Goal: Task Accomplishment & Management: Use online tool/utility

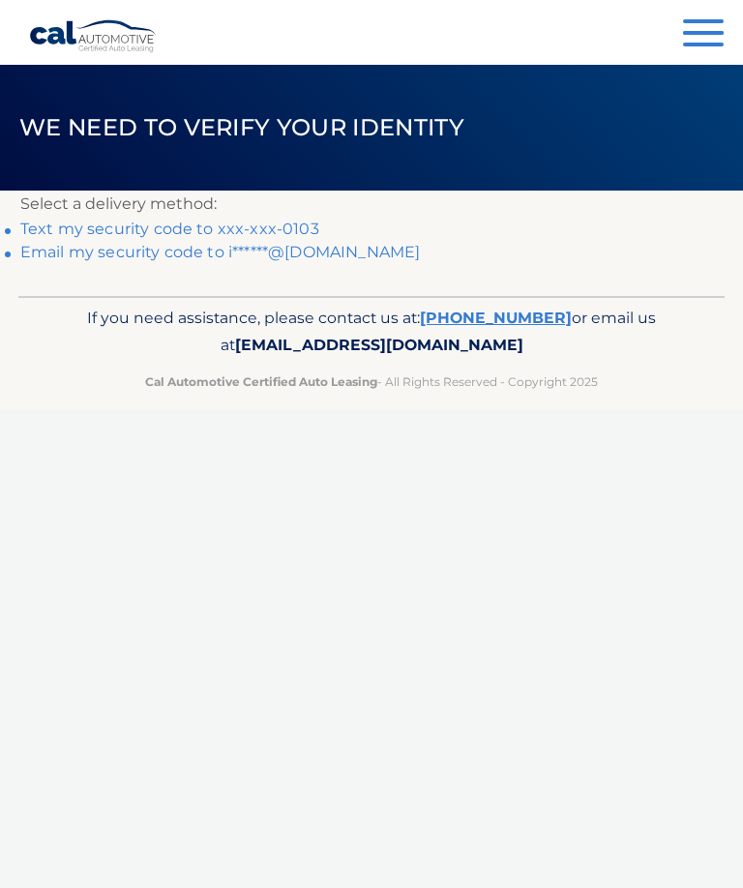
click at [295, 231] on link "Text my security code to xxx-xxx-0103" at bounding box center [169, 228] width 299 height 18
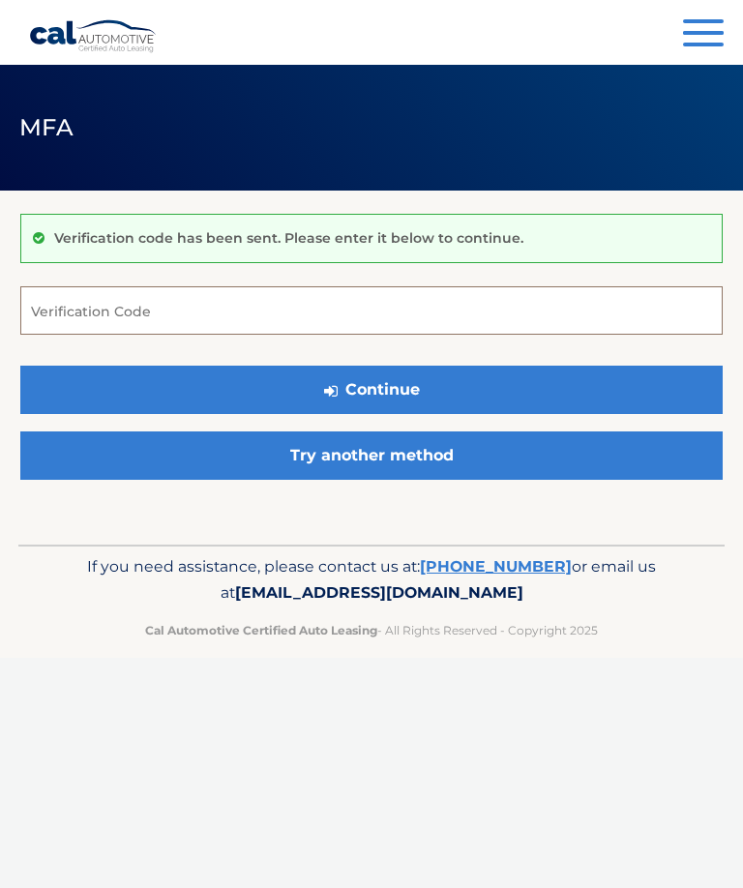
click at [119, 316] on input "Verification Code" at bounding box center [371, 310] width 702 height 48
click at [379, 453] on link "Try another method" at bounding box center [371, 455] width 702 height 48
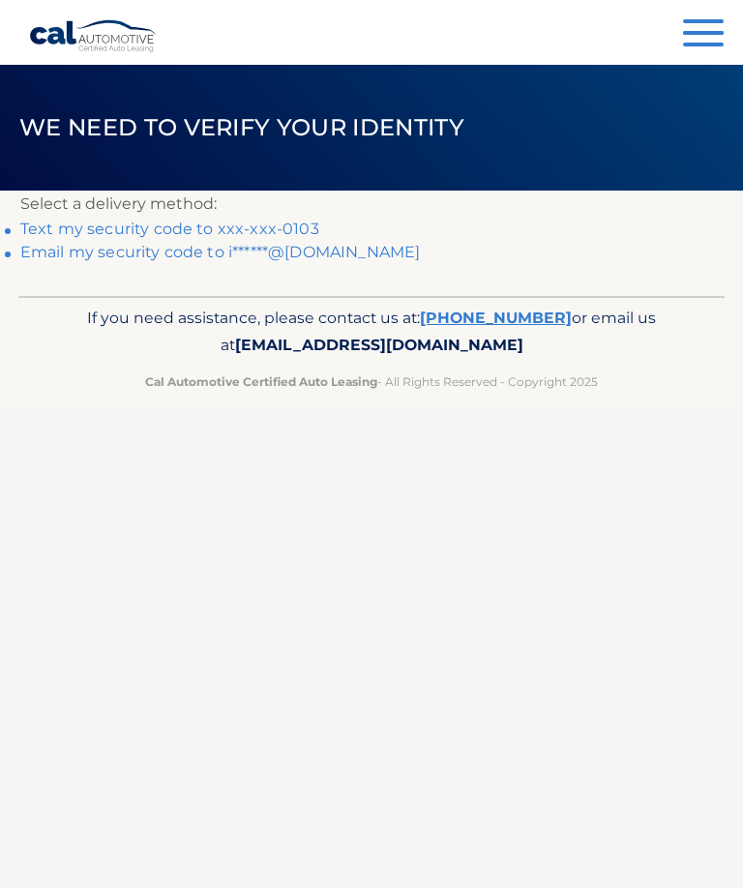
click at [287, 219] on link "Text my security code to xxx-xxx-0103" at bounding box center [169, 228] width 299 height 18
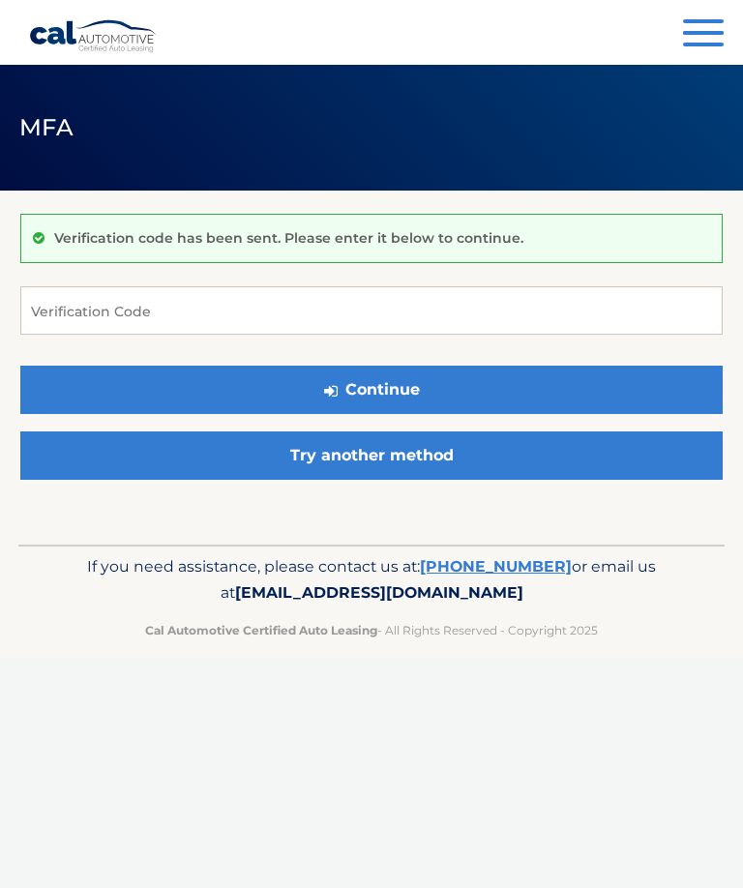
click at [391, 445] on link "Try another method" at bounding box center [371, 455] width 702 height 48
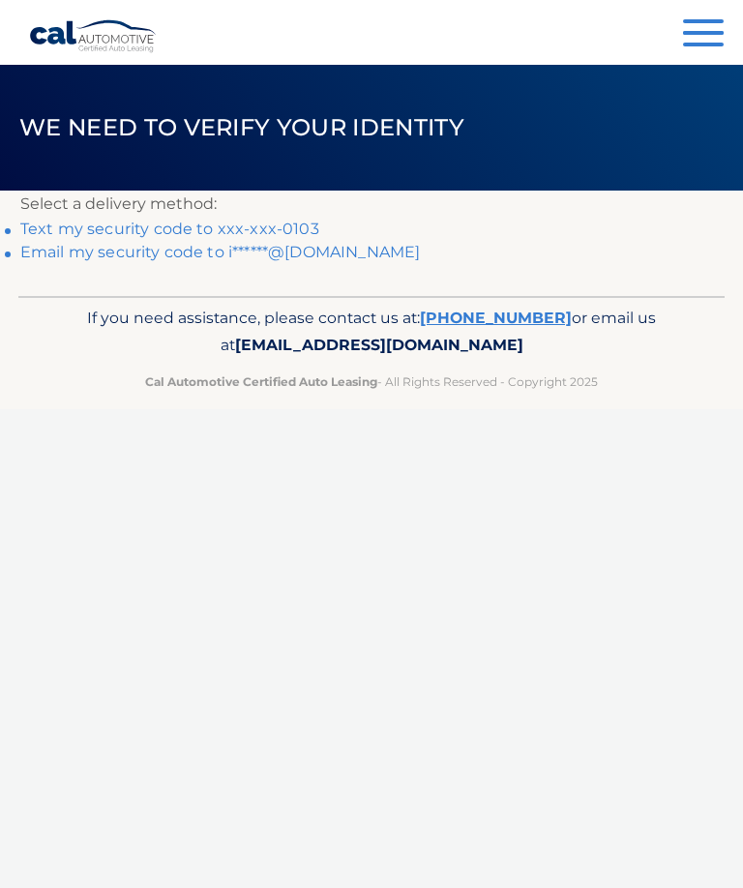
click at [326, 256] on link "Email my security code to i******@[DOMAIN_NAME]" at bounding box center [220, 252] width 400 height 18
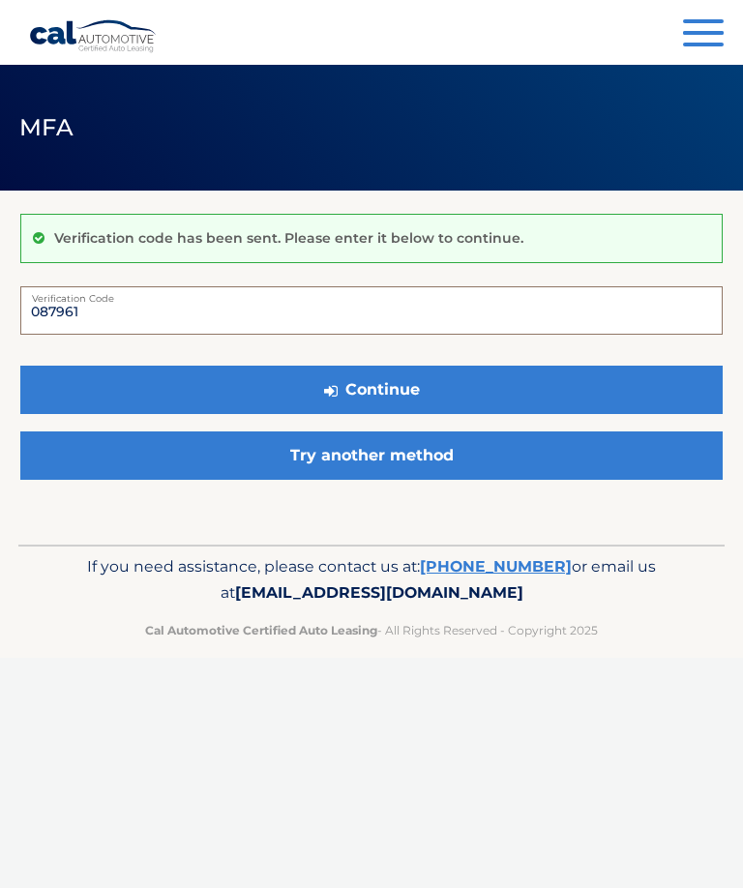
type input "087961"
click at [408, 380] on button "Continue" at bounding box center [371, 389] width 702 height 48
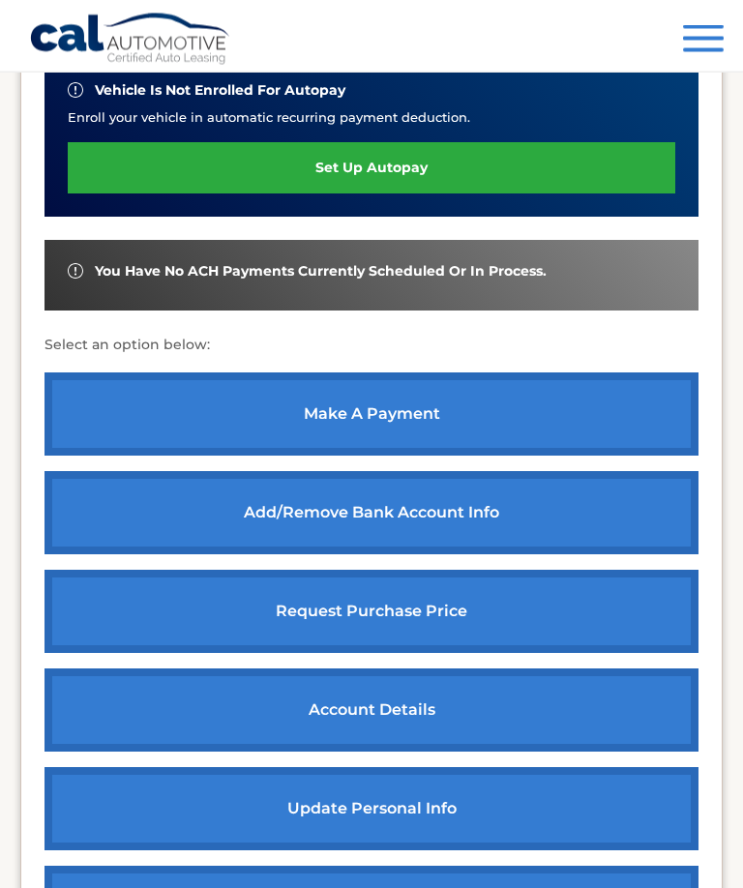
scroll to position [541, 0]
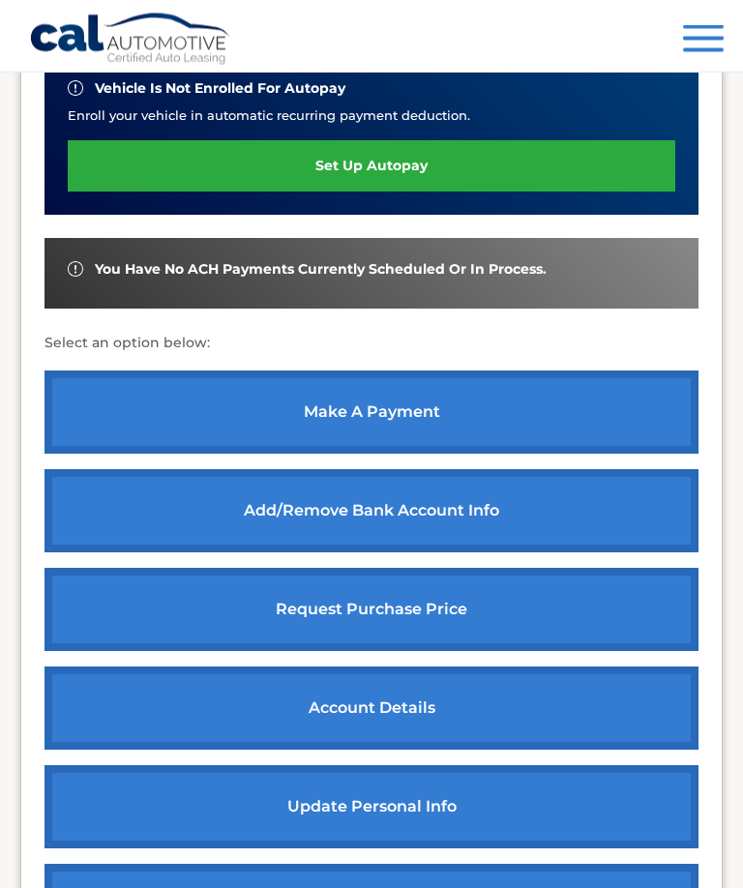
click at [387, 399] on link "make a payment" at bounding box center [371, 412] width 654 height 83
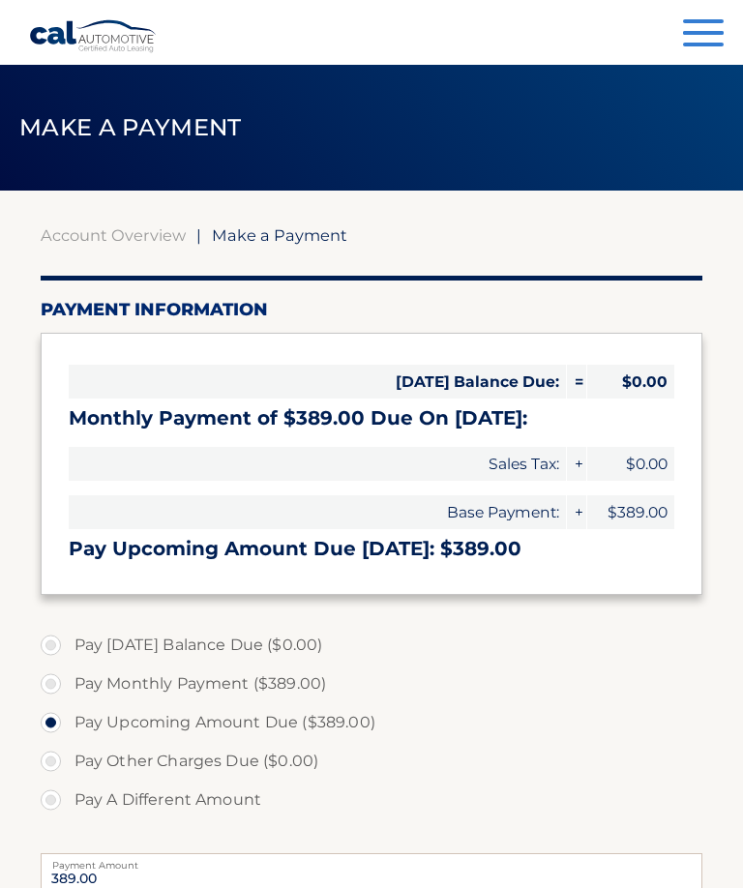
select select "Y2RjMzRkY2UtZWVhOC00N2JmLTliMTgtMmVjMTkwYTE0ZTE4"
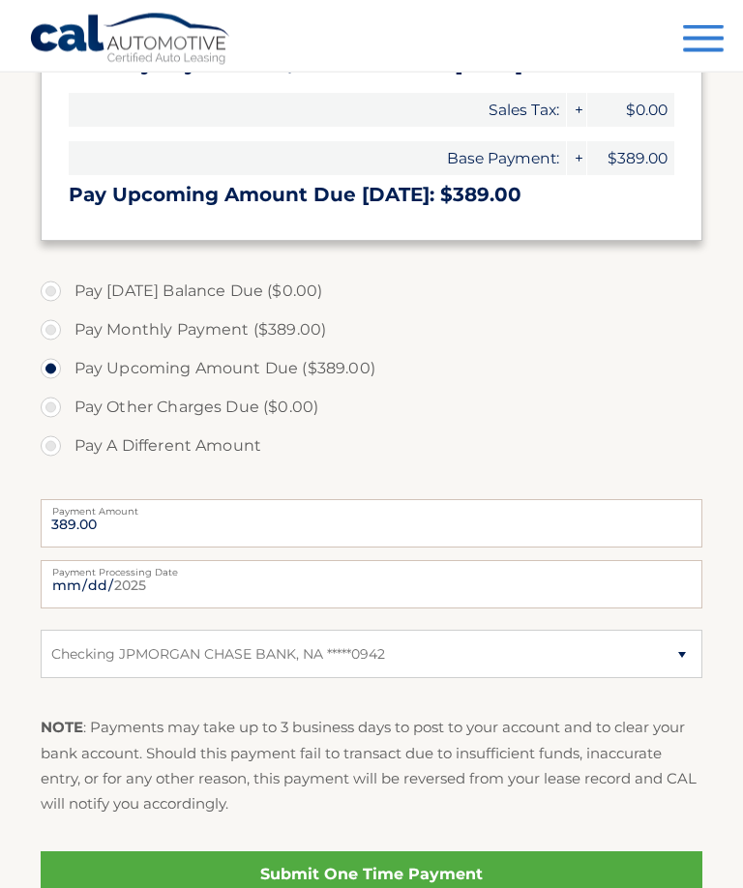
scroll to position [359, 0]
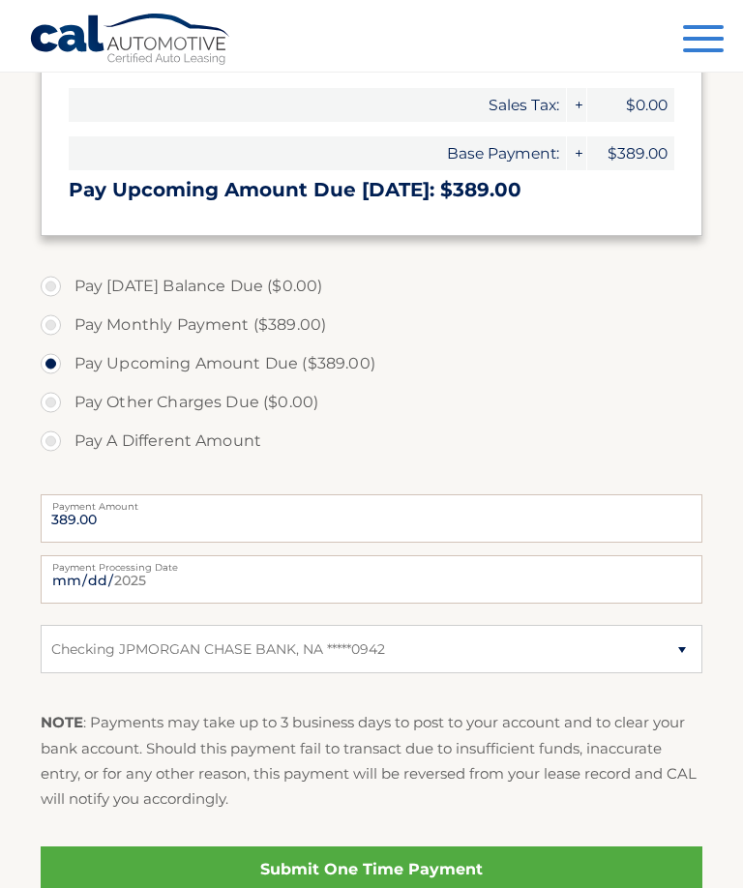
click at [465, 861] on link "Submit One Time Payment" at bounding box center [372, 869] width 662 height 46
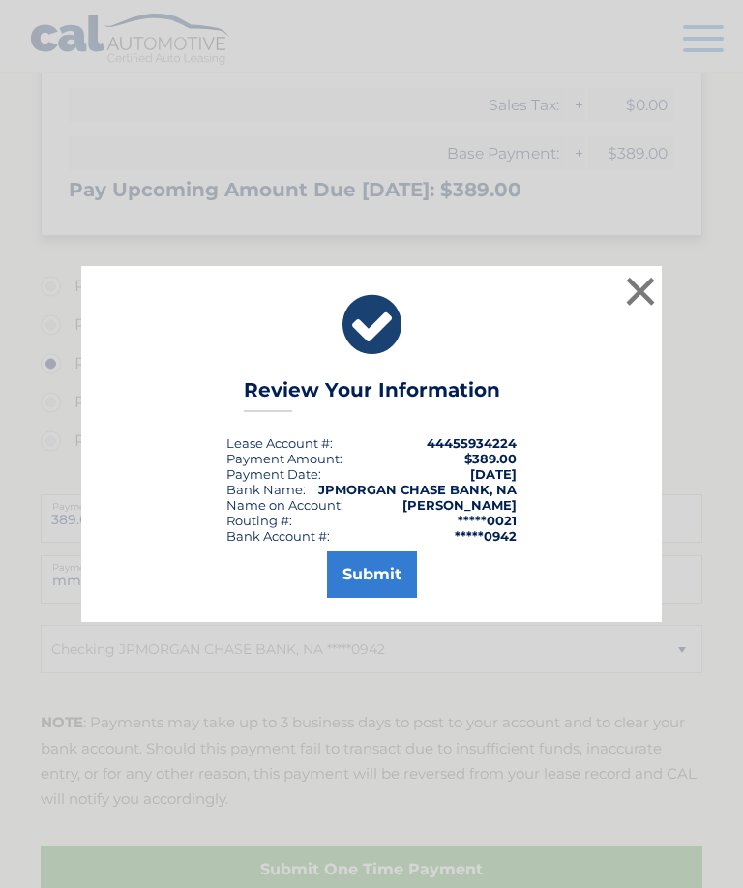
click at [373, 598] on button "Submit" at bounding box center [372, 574] width 90 height 46
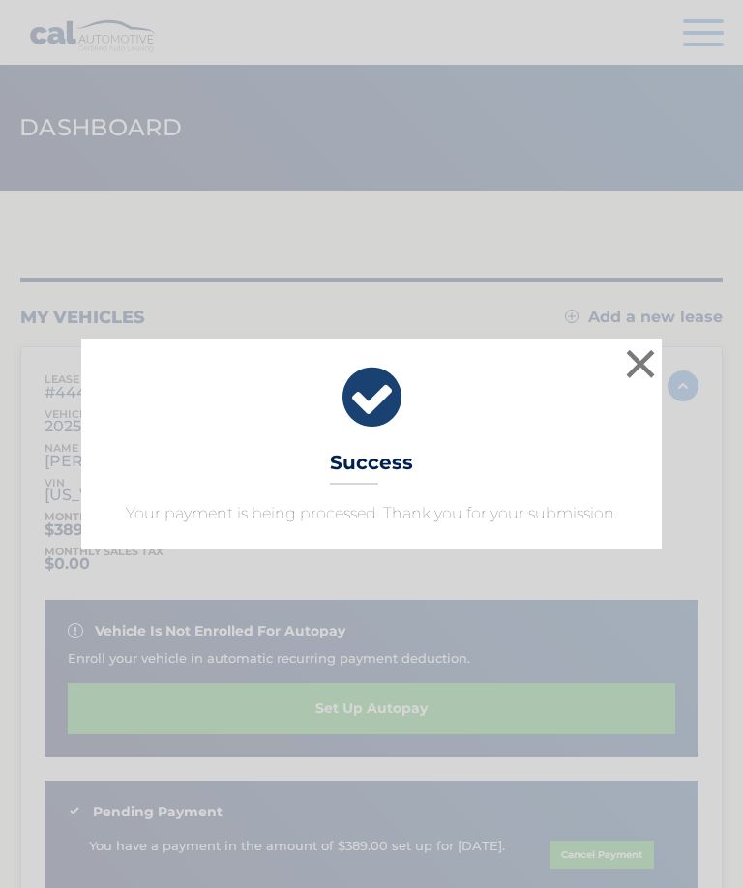
click at [639, 360] on button "×" at bounding box center [640, 363] width 39 height 39
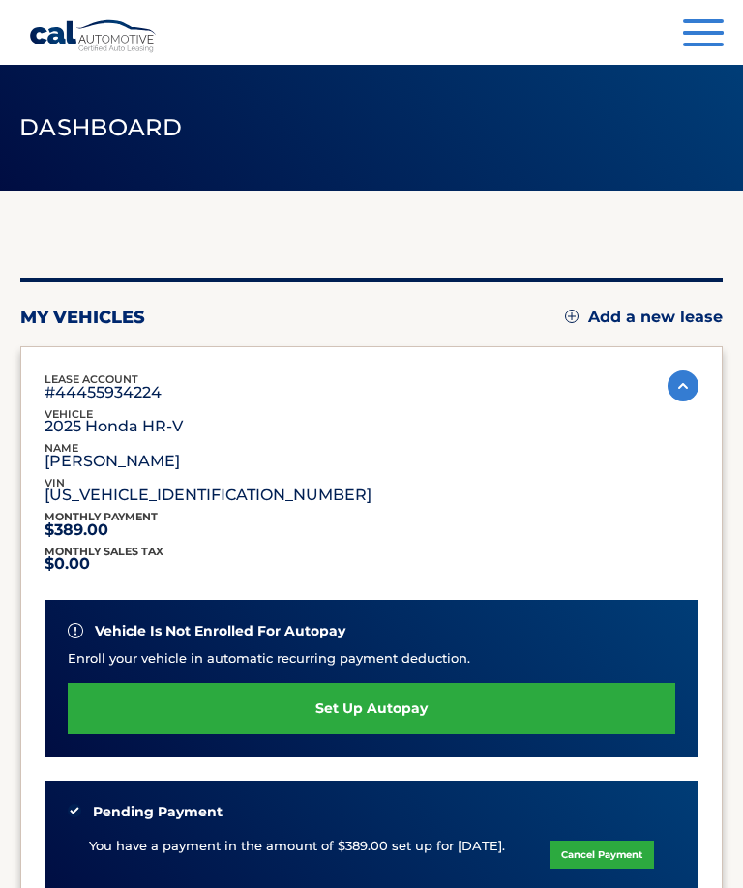
click at [407, 879] on div "Pending Payment You have a payment in the amount of $389.00 set up for 9/30/202…" at bounding box center [371, 841] width 654 height 122
